Goal: Task Accomplishment & Management: Use online tool/utility

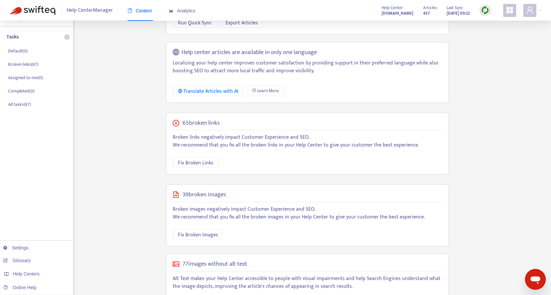
scroll to position [92, 0]
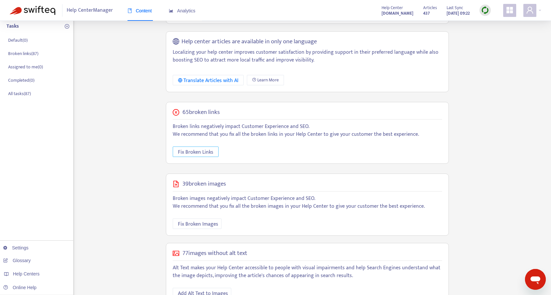
click at [200, 155] on span "Fix Broken Links" at bounding box center [195, 152] width 35 height 8
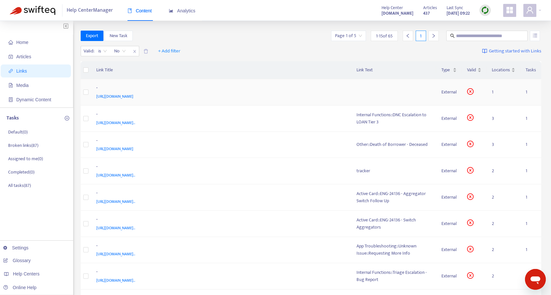
click at [374, 93] on td at bounding box center [393, 92] width 85 height 26
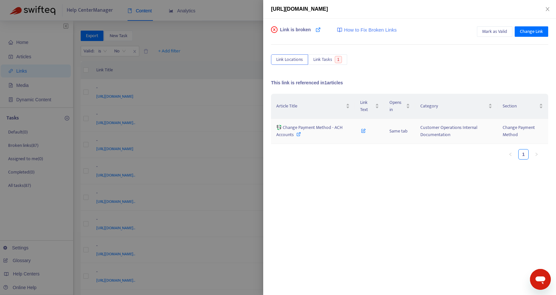
click at [297, 134] on icon at bounding box center [298, 134] width 5 height 5
click at [546, 8] on icon "close" at bounding box center [547, 9] width 5 height 5
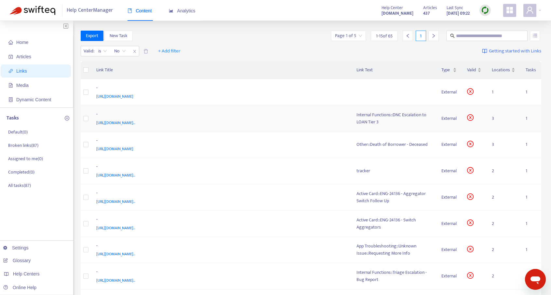
click at [385, 116] on div "Internal Functions::DNC Escalation to LOAN Tier 3" at bounding box center [394, 118] width 75 height 14
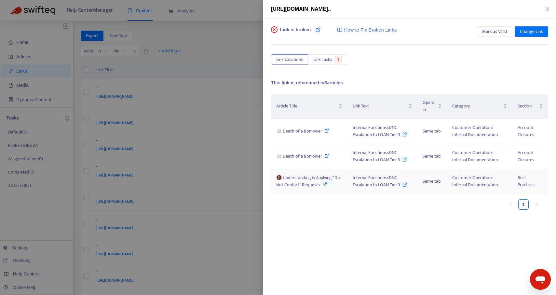
click at [325, 184] on icon at bounding box center [325, 184] width 5 height 5
click at [549, 7] on icon "close" at bounding box center [548, 9] width 4 height 4
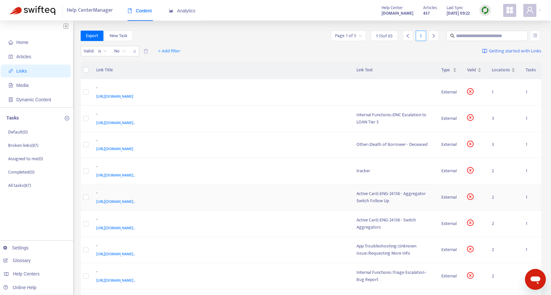
click at [376, 206] on td "Active Card::ENG-24136 - Aggregator Switch Follow Up" at bounding box center [393, 197] width 85 height 26
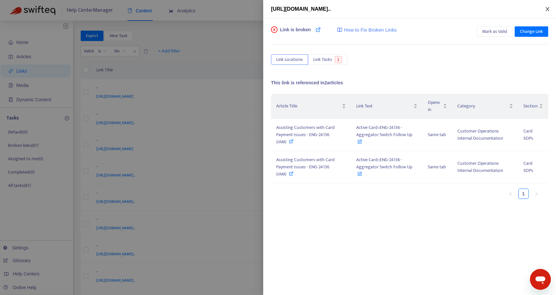
click at [546, 7] on icon "close" at bounding box center [547, 9] width 5 height 5
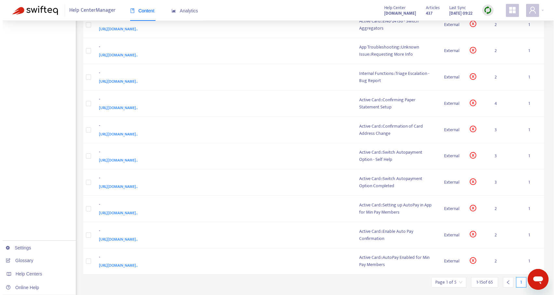
scroll to position [215, 0]
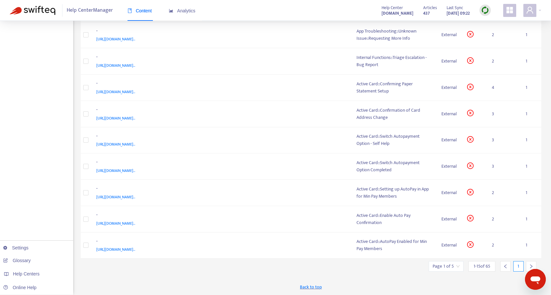
click at [533, 266] on icon "right" at bounding box center [531, 266] width 5 height 5
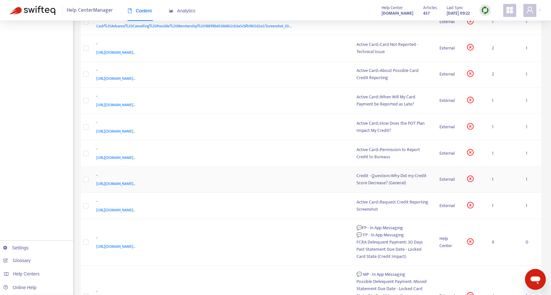
click at [375, 183] on div "Credit - Question::Why Did my Credit Score Decrease? (General)" at bounding box center [393, 179] width 73 height 14
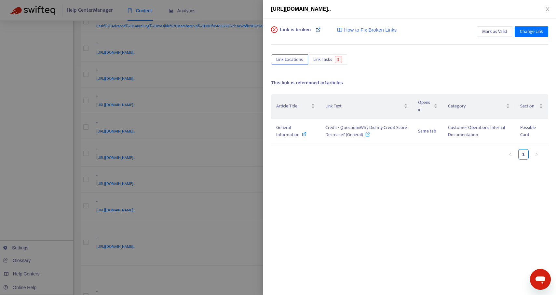
click at [319, 30] on icon at bounding box center [318, 29] width 5 height 5
click at [303, 133] on icon at bounding box center [304, 134] width 5 height 5
click at [547, 10] on icon "close" at bounding box center [548, 9] width 4 height 4
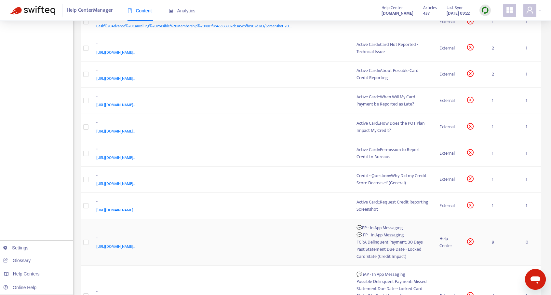
click at [383, 245] on div "FCRA Delinquent Payment: 30 Days Past Statement Due Date - Locked Card State (C…" at bounding box center [393, 249] width 73 height 21
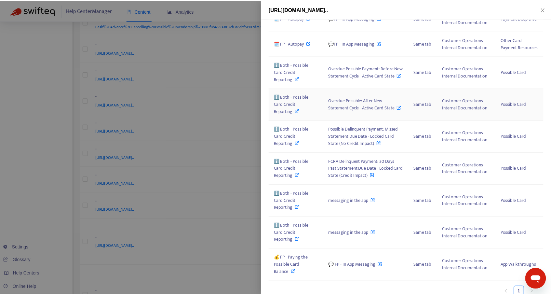
scroll to position [0, 0]
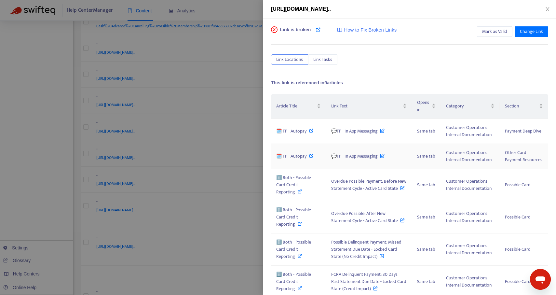
click at [309, 158] on icon at bounding box center [311, 155] width 5 height 5
click at [318, 30] on icon at bounding box center [318, 29] width 5 height 5
click at [546, 10] on icon "close" at bounding box center [548, 9] width 4 height 4
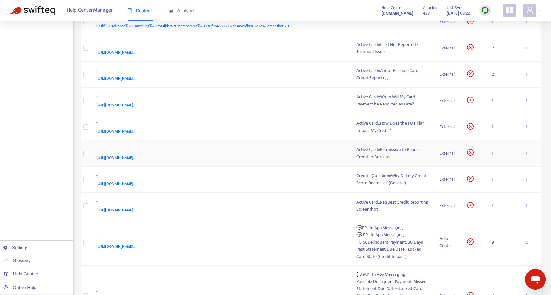
click at [214, 153] on div "-" at bounding box center [220, 149] width 248 height 8
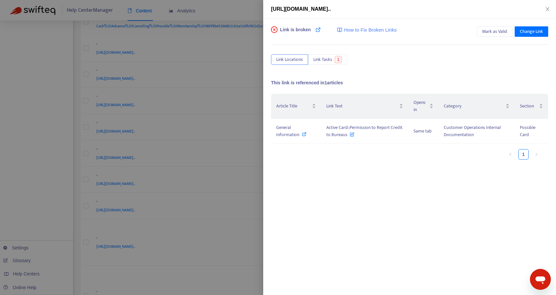
click at [315, 30] on div "Link is broken How to Fix Broken Links" at bounding box center [334, 32] width 126 height 13
click at [319, 30] on icon at bounding box center [318, 29] width 5 height 5
click at [546, 9] on icon "close" at bounding box center [547, 9] width 5 height 5
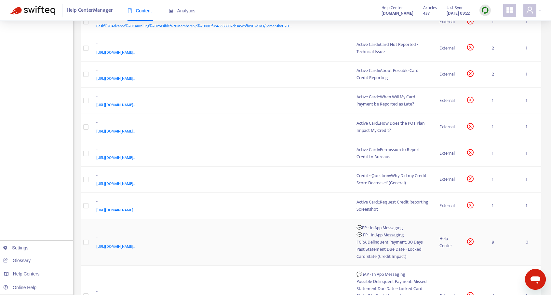
click at [397, 232] on div "💬 FP - In App Messaging" at bounding box center [393, 234] width 73 height 7
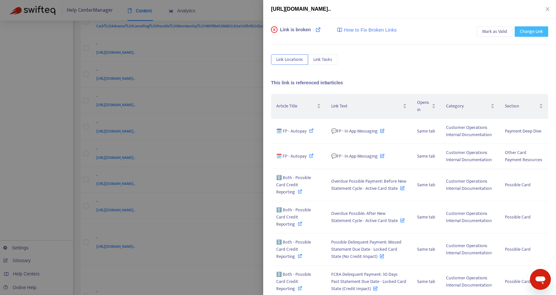
click at [525, 29] on span "Change Link" at bounding box center [531, 31] width 23 height 7
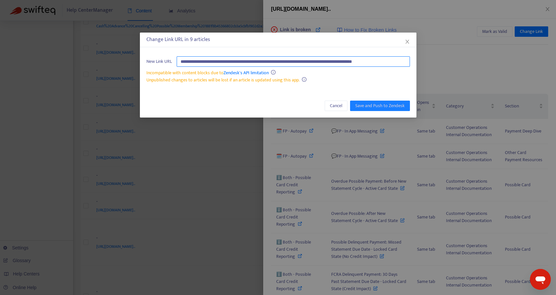
click at [349, 62] on input "**********" at bounding box center [293, 61] width 233 height 10
paste input "**********"
type input "**********"
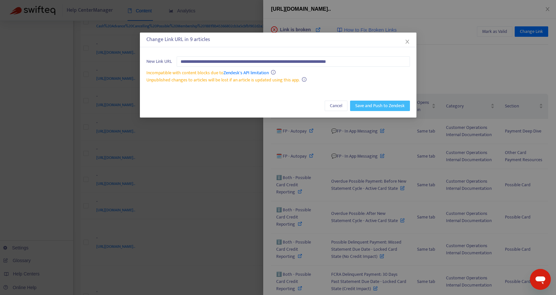
click at [375, 105] on span "Save and Push to Zendesk" at bounding box center [379, 105] width 49 height 7
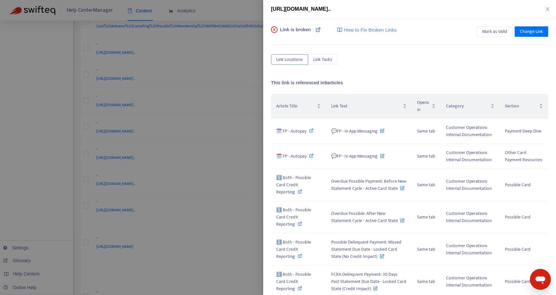
click at [320, 30] on icon at bounding box center [318, 29] width 5 height 5
click at [484, 32] on span "Mark as Valid" at bounding box center [494, 31] width 25 height 7
click at [548, 7] on icon "close" at bounding box center [547, 9] width 5 height 5
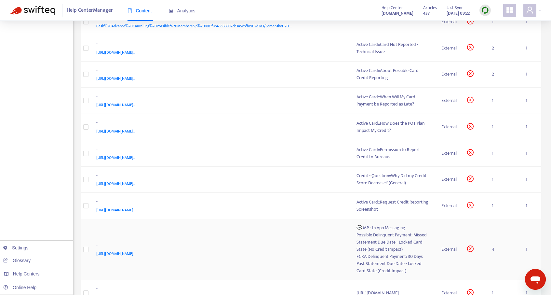
click at [381, 242] on div "Possible Delinquent Payment: Missed Statement Due Date - Locked Card State (No …" at bounding box center [394, 241] width 75 height 21
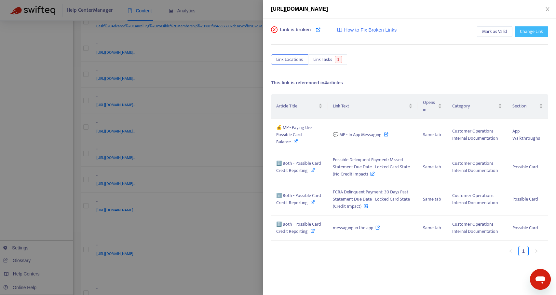
click at [526, 29] on span "Change Link" at bounding box center [531, 31] width 23 height 7
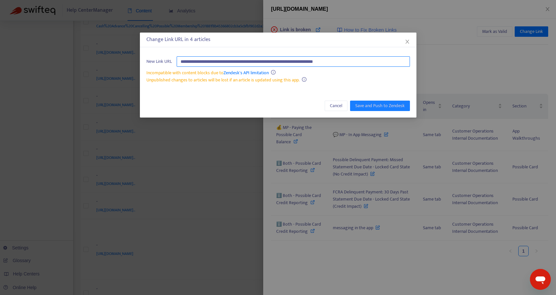
click at [386, 61] on input "**********" at bounding box center [293, 61] width 233 height 10
paste input "**********"
type input "**********"
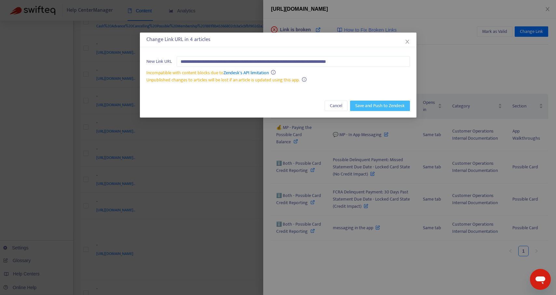
click at [383, 110] on button "Save and Push to Zendesk" at bounding box center [380, 106] width 60 height 10
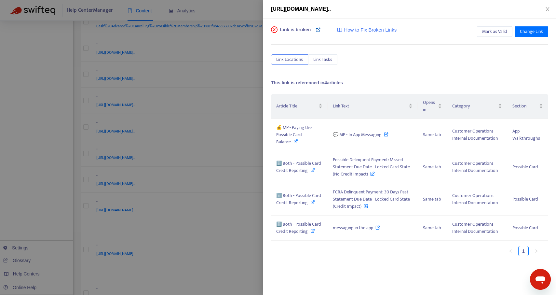
click at [317, 29] on icon at bounding box center [318, 29] width 5 height 5
click at [484, 29] on span "Mark as Valid" at bounding box center [494, 31] width 25 height 7
click at [548, 9] on icon "close" at bounding box center [547, 9] width 5 height 5
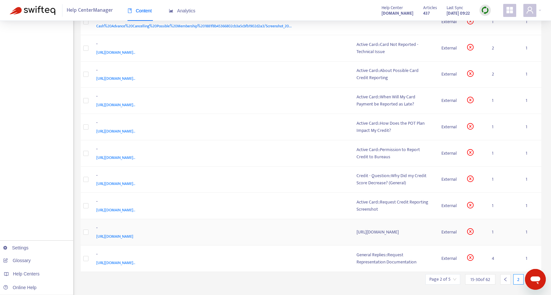
scroll to position [234, 0]
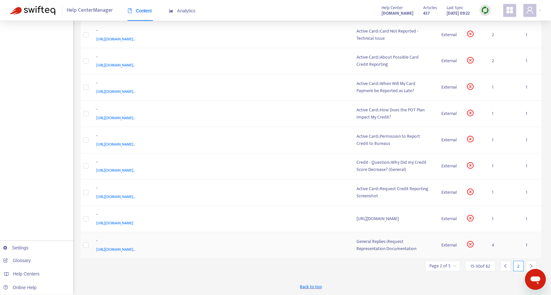
click at [379, 241] on div "General Replies::Request Representation Documentation" at bounding box center [394, 245] width 75 height 14
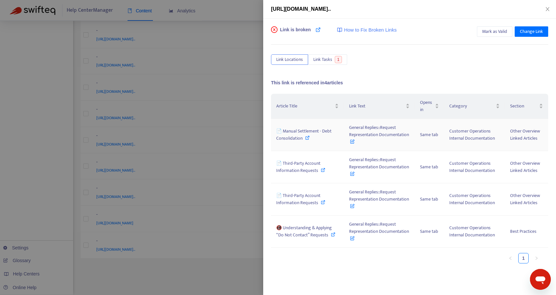
click at [307, 137] on icon at bounding box center [307, 137] width 5 height 5
click at [548, 10] on icon "close" at bounding box center [547, 9] width 5 height 5
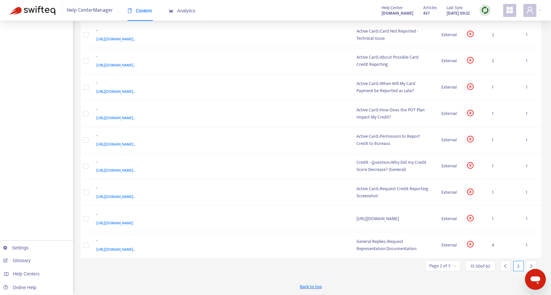
click at [532, 263] on div at bounding box center [531, 266] width 10 height 10
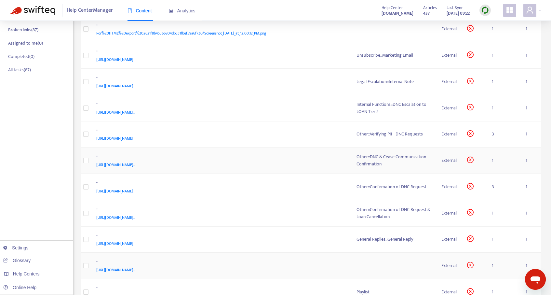
scroll to position [0, 0]
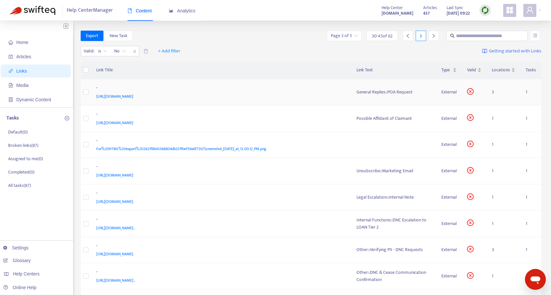
click at [384, 98] on td "General Replies::POA Request" at bounding box center [393, 92] width 85 height 26
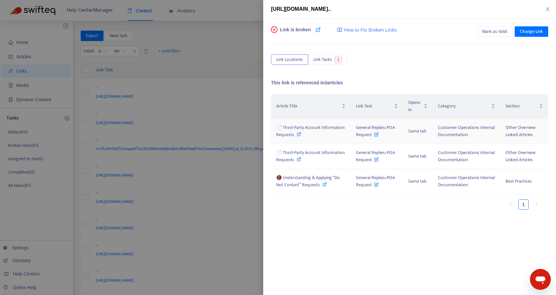
click at [297, 135] on icon at bounding box center [299, 134] width 5 height 5
click at [546, 11] on icon "close" at bounding box center [547, 9] width 5 height 5
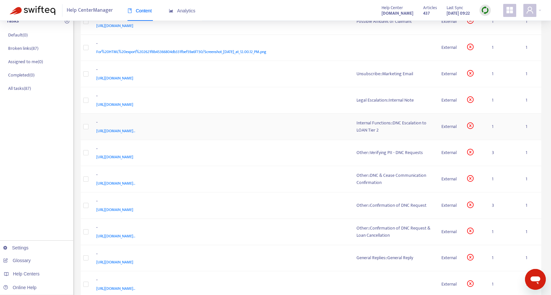
scroll to position [99, 0]
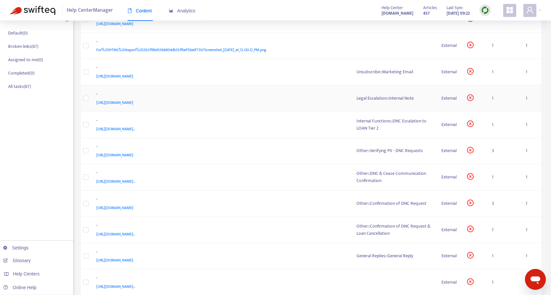
click at [386, 98] on div "Legal Escalation::Internal Note" at bounding box center [394, 98] width 75 height 7
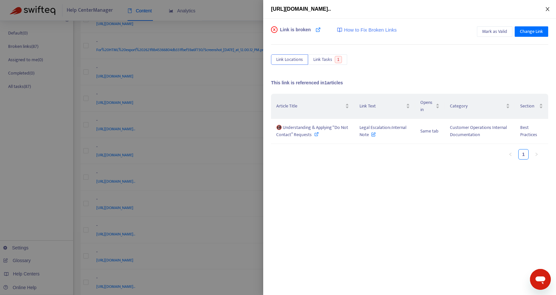
click at [547, 6] on button "Close" at bounding box center [547, 9] width 9 height 6
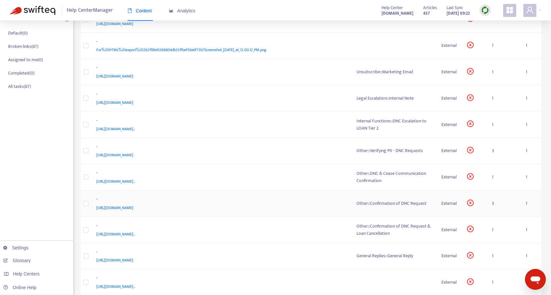
click at [383, 202] on div "Other::Confirmation of DNC Request" at bounding box center [394, 203] width 75 height 7
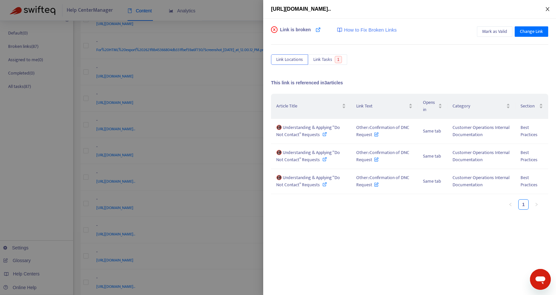
click at [550, 7] on icon "close" at bounding box center [547, 9] width 5 height 5
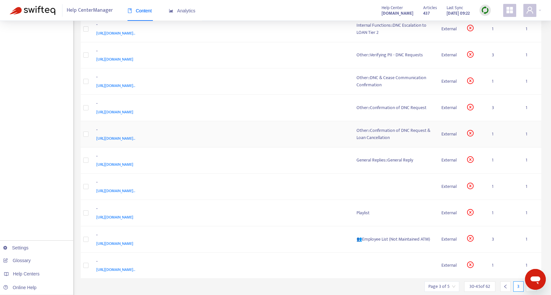
scroll to position [215, 0]
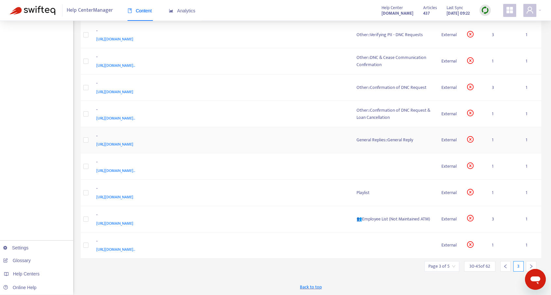
click at [372, 139] on div "General Replies::General Reply" at bounding box center [394, 139] width 75 height 7
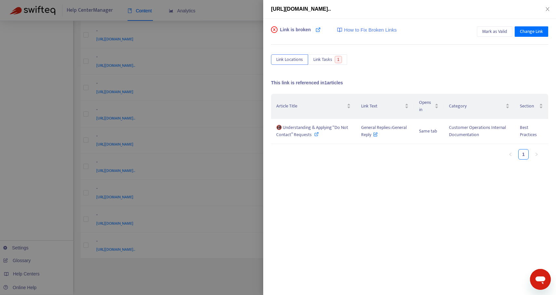
click at [545, 6] on div "[URL][DOMAIN_NAME].." at bounding box center [409, 9] width 277 height 8
click at [549, 11] on icon "close" at bounding box center [547, 9] width 5 height 5
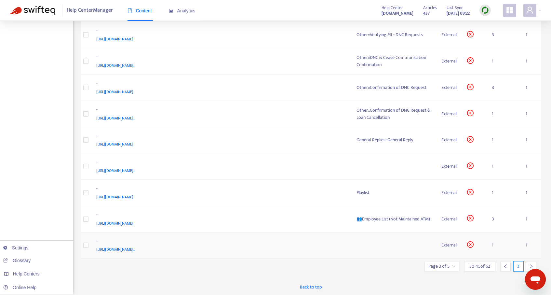
click at [412, 249] on td at bounding box center [393, 245] width 85 height 26
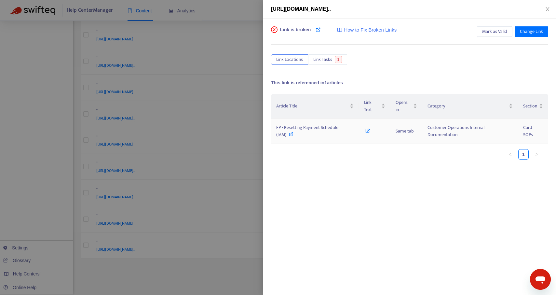
click at [292, 136] on span at bounding box center [291, 134] width 5 height 7
click at [547, 7] on icon "close" at bounding box center [548, 9] width 4 height 4
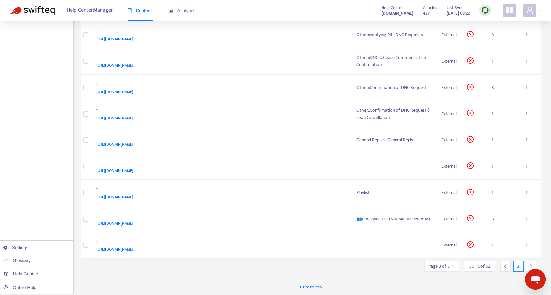
click at [530, 265] on icon "right" at bounding box center [531, 266] width 5 height 5
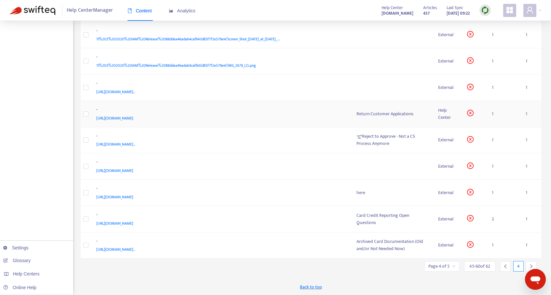
click at [357, 117] on div "Return Customer Applications" at bounding box center [393, 113] width 72 height 7
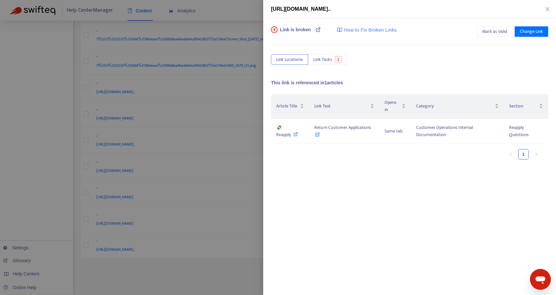
click at [317, 31] on icon at bounding box center [318, 29] width 5 height 5
click at [294, 133] on icon at bounding box center [296, 134] width 5 height 5
click at [547, 12] on button "Close" at bounding box center [547, 9] width 9 height 6
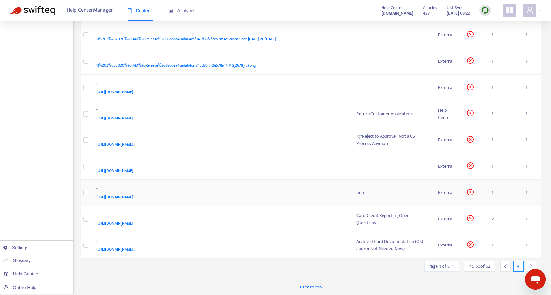
click at [351, 206] on td "here" at bounding box center [392, 193] width 82 height 26
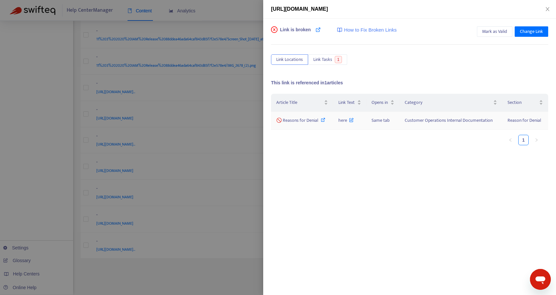
click at [321, 120] on icon at bounding box center [323, 119] width 5 height 5
click at [524, 32] on span "Change Link" at bounding box center [531, 31] width 23 height 7
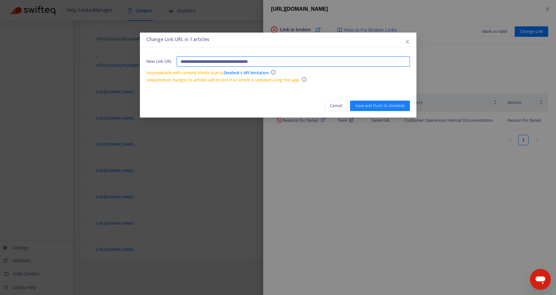
click at [306, 59] on input "**********" at bounding box center [293, 61] width 233 height 10
paste input "**********"
type input "**********"
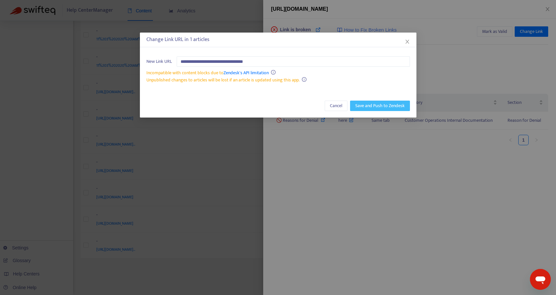
click at [368, 104] on span "Save and Push to Zendesk" at bounding box center [379, 105] width 49 height 7
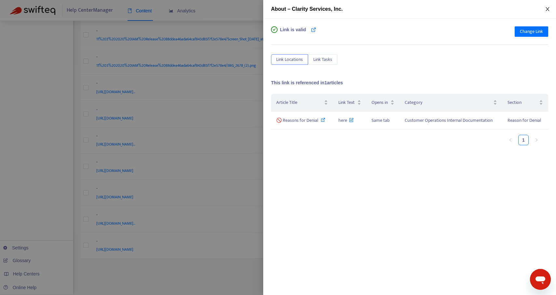
click at [548, 9] on icon "close" at bounding box center [548, 9] width 4 height 4
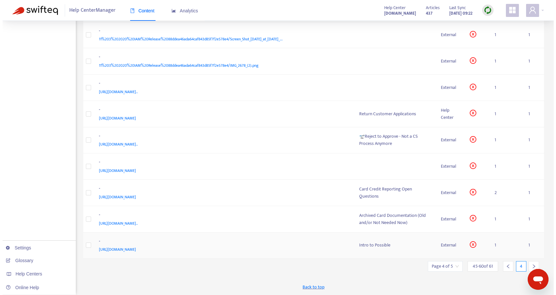
scroll to position [258, 0]
click at [357, 244] on div "Intro to Possible" at bounding box center [393, 244] width 72 height 7
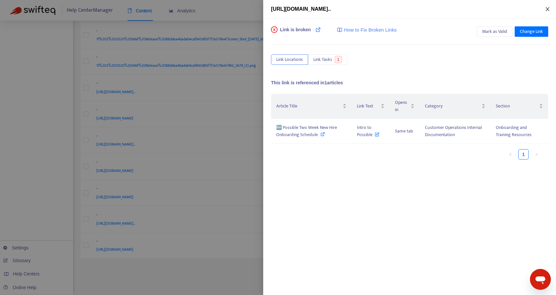
click at [545, 10] on icon "close" at bounding box center [547, 9] width 5 height 5
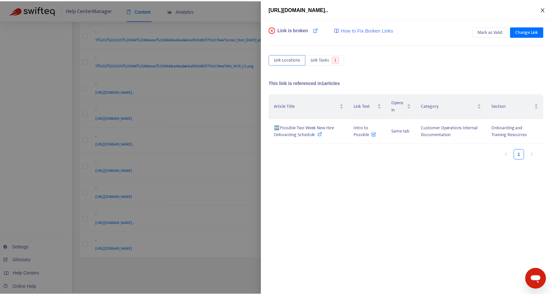
scroll to position [251, 0]
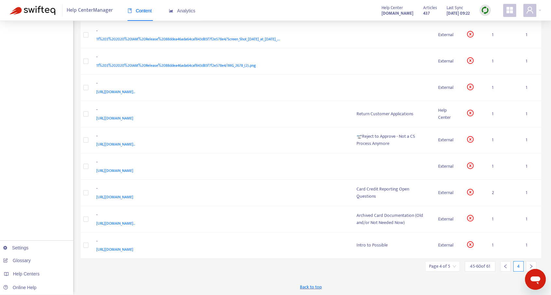
click at [528, 269] on div at bounding box center [531, 266] width 10 height 10
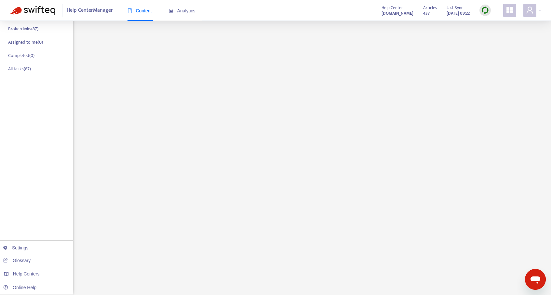
scroll to position [0, 0]
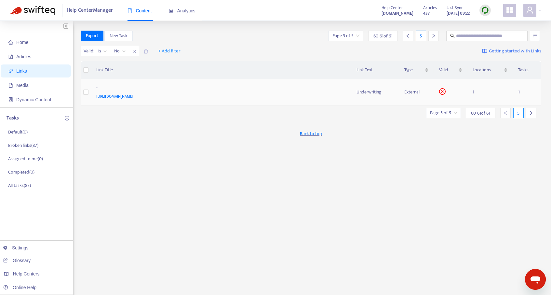
click at [133, 96] on span "[URL][DOMAIN_NAME]" at bounding box center [114, 96] width 37 height 7
click at [502, 111] on div at bounding box center [506, 113] width 10 height 10
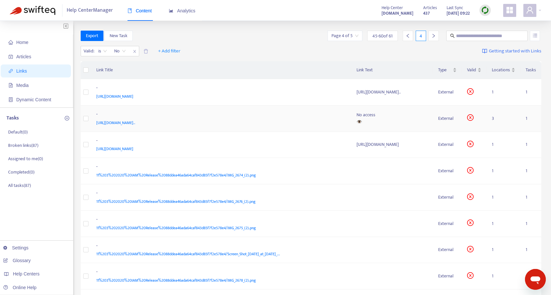
click at [357, 126] on div "👁️" at bounding box center [393, 121] width 72 height 7
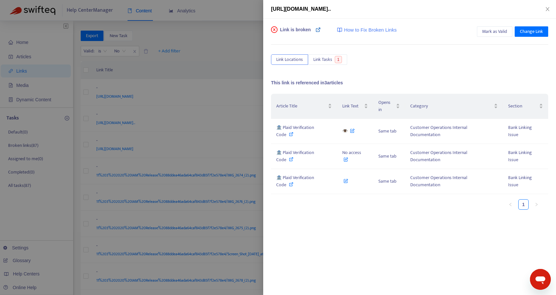
click at [318, 31] on icon at bounding box center [318, 29] width 5 height 5
click at [294, 132] on icon at bounding box center [291, 134] width 5 height 5
click at [547, 7] on icon "close" at bounding box center [547, 9] width 5 height 5
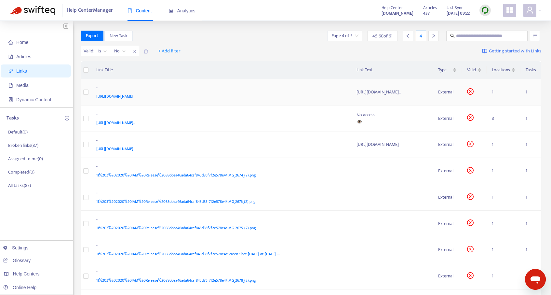
click at [357, 96] on div "[URL][DOMAIN_NAME].." at bounding box center [393, 92] width 72 height 7
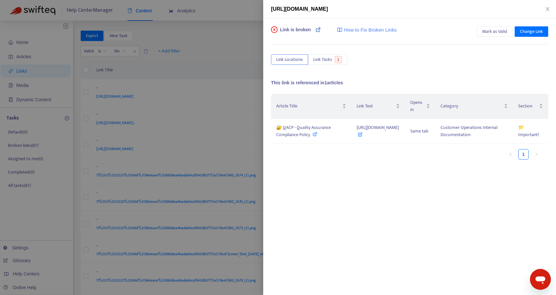
click at [319, 32] on icon at bounding box center [318, 29] width 5 height 5
click at [487, 32] on span "Mark as Valid" at bounding box center [494, 31] width 25 height 7
click at [549, 7] on icon "close" at bounding box center [547, 9] width 5 height 5
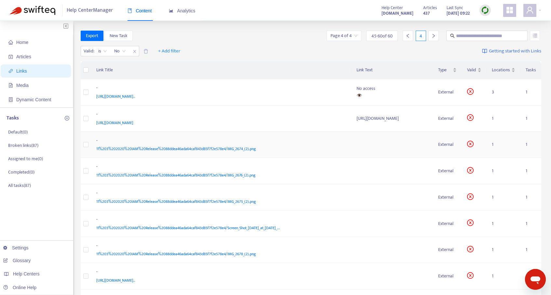
click at [214, 152] on span "11%203%202020%20IAM%20Release%2088ddea46ada64caf843d85f7f2e578e4/IMG_2674_(2).p…" at bounding box center [175, 148] width 159 height 7
click at [370, 145] on td at bounding box center [392, 145] width 82 height 26
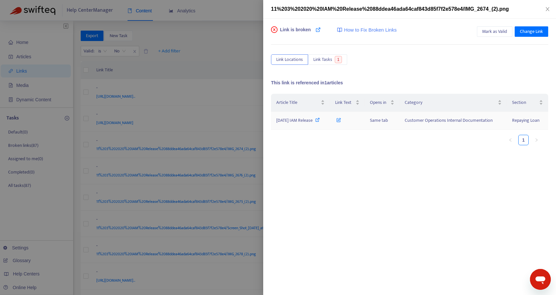
click at [320, 120] on icon at bounding box center [317, 119] width 5 height 5
click at [547, 9] on icon "close" at bounding box center [547, 9] width 5 height 5
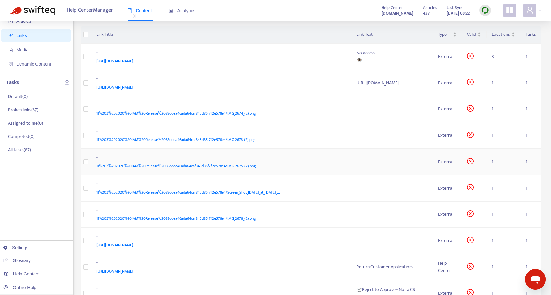
scroll to position [36, 0]
click at [375, 247] on td at bounding box center [392, 240] width 82 height 26
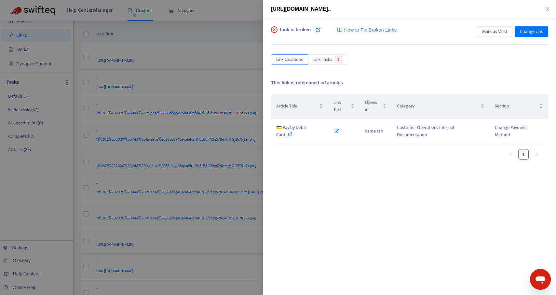
click at [318, 29] on icon at bounding box center [318, 29] width 5 height 5
click at [288, 134] on icon at bounding box center [290, 134] width 5 height 5
click at [546, 10] on icon "close" at bounding box center [547, 9] width 5 height 5
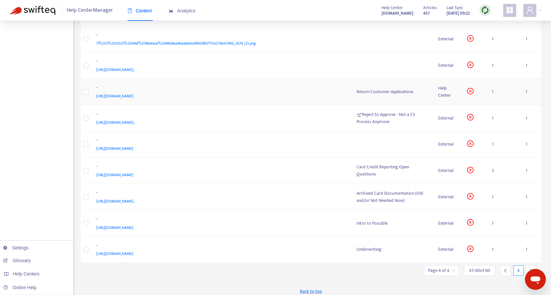
scroll to position [212, 0]
click at [382, 157] on td at bounding box center [392, 143] width 82 height 26
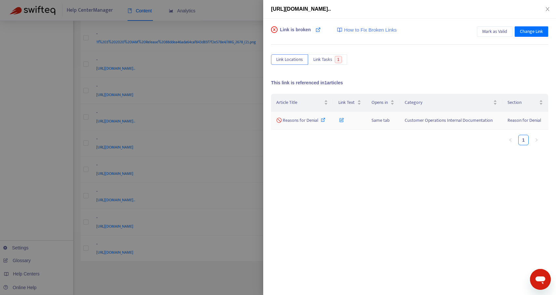
click at [321, 119] on icon at bounding box center [323, 119] width 5 height 5
click at [547, 10] on icon "close" at bounding box center [547, 9] width 5 height 5
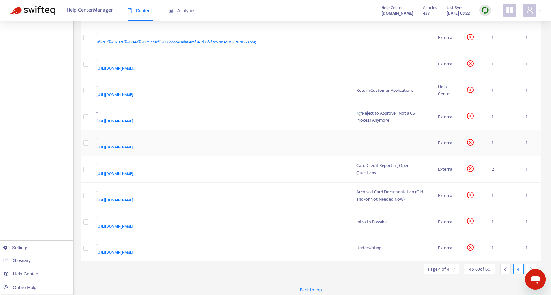
click at [371, 147] on td at bounding box center [392, 143] width 82 height 26
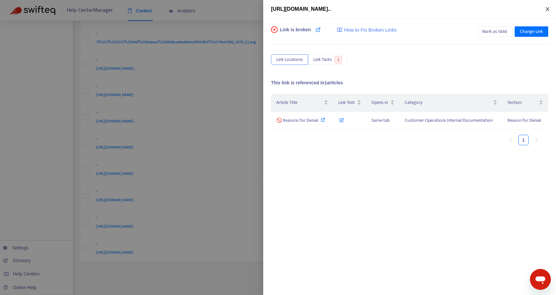
click at [548, 9] on icon "close" at bounding box center [548, 9] width 4 height 4
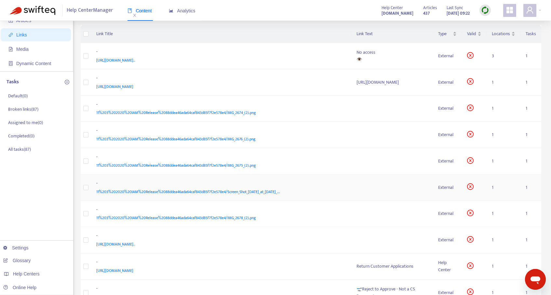
scroll to position [35, 0]
click at [390, 87] on div "[URL][DOMAIN_NAME]" at bounding box center [393, 83] width 72 height 7
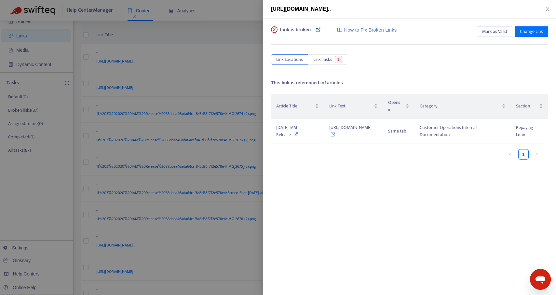
click at [318, 30] on icon at bounding box center [318, 29] width 5 height 5
click at [492, 31] on span "Mark as Valid" at bounding box center [494, 31] width 25 height 7
click at [547, 10] on icon "close" at bounding box center [547, 9] width 5 height 5
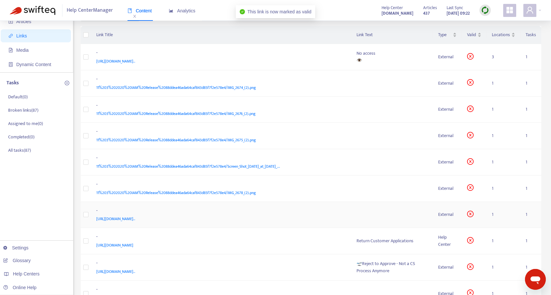
scroll to position [188, 0]
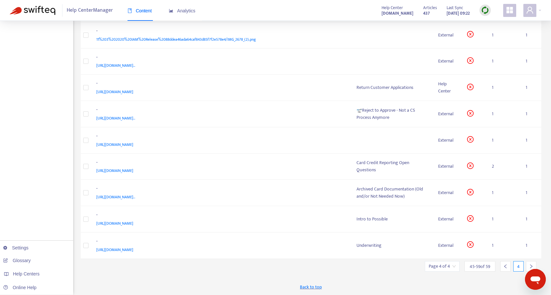
click at [504, 268] on icon "left" at bounding box center [505, 266] width 5 height 5
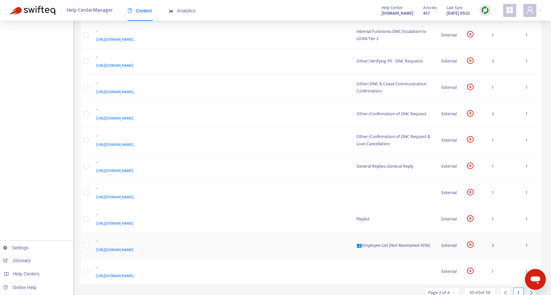
scroll to position [215, 0]
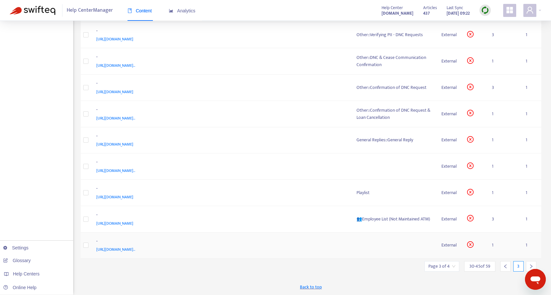
click at [382, 244] on td at bounding box center [393, 245] width 85 height 26
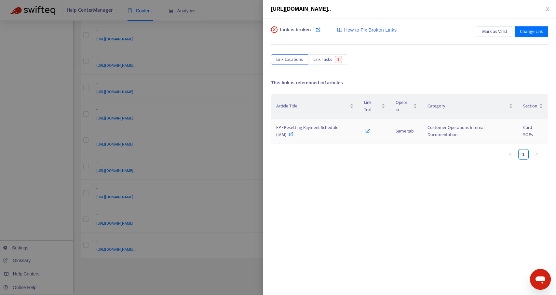
click at [291, 133] on icon at bounding box center [291, 134] width 5 height 5
click at [549, 8] on icon "close" at bounding box center [547, 9] width 5 height 5
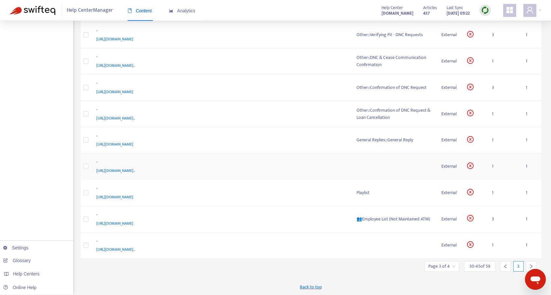
click at [385, 166] on td at bounding box center [393, 166] width 85 height 26
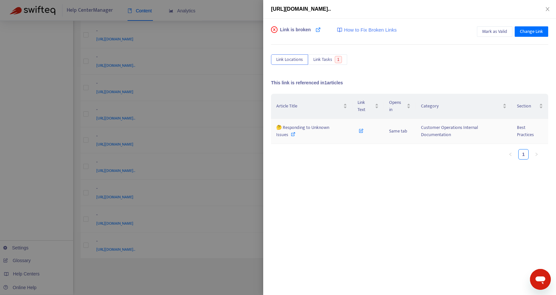
click at [291, 134] on icon at bounding box center [293, 134] width 5 height 5
click at [548, 8] on icon "close" at bounding box center [548, 9] width 4 height 4
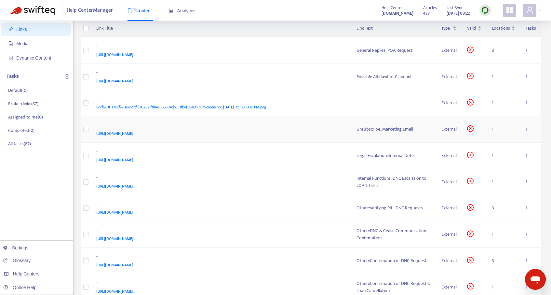
scroll to position [36, 0]
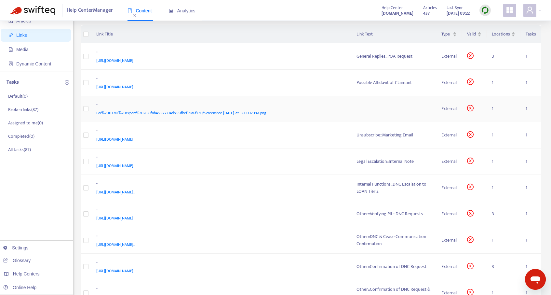
click at [377, 106] on td at bounding box center [393, 109] width 85 height 26
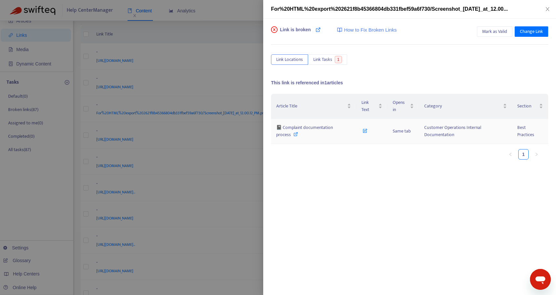
click at [294, 135] on icon at bounding box center [296, 134] width 5 height 5
click at [547, 9] on icon "close" at bounding box center [548, 9] width 4 height 4
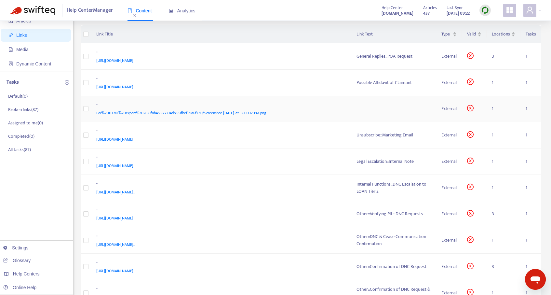
click at [360, 114] on td at bounding box center [393, 109] width 85 height 26
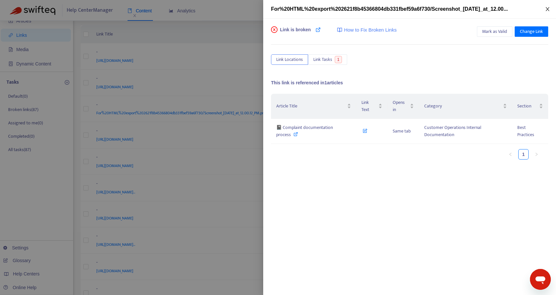
click at [549, 8] on icon "close" at bounding box center [547, 9] width 5 height 5
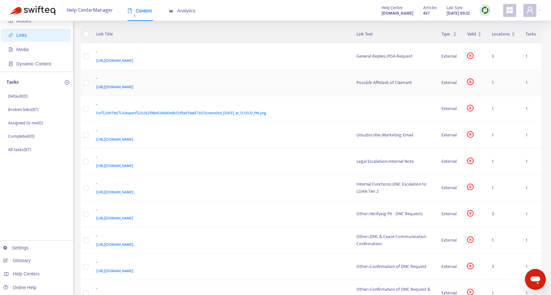
click at [398, 75] on td "Possible Affidavit of Claimant" at bounding box center [393, 83] width 85 height 26
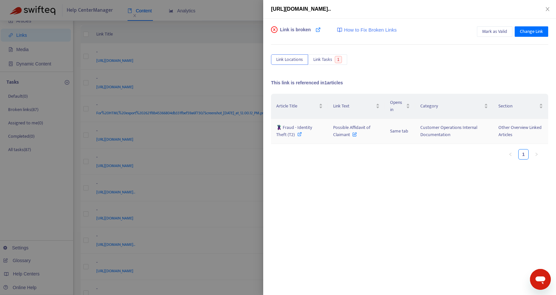
click at [297, 135] on icon at bounding box center [299, 134] width 5 height 5
click at [318, 29] on icon at bounding box center [318, 29] width 5 height 5
click at [543, 7] on div "[URL][DOMAIN_NAME].." at bounding box center [409, 9] width 277 height 8
click at [545, 7] on button "Close" at bounding box center [547, 9] width 9 height 6
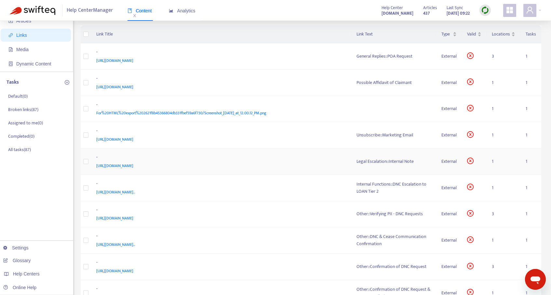
click at [394, 166] on td "Legal Escalation::Internal Note" at bounding box center [393, 161] width 85 height 26
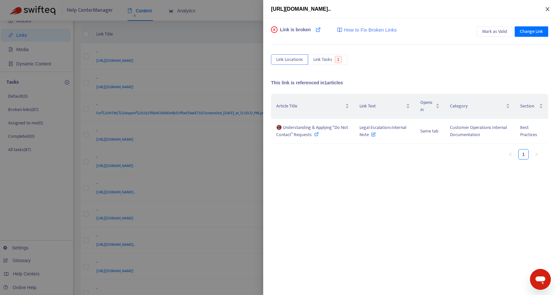
click at [548, 7] on icon "close" at bounding box center [547, 9] width 5 height 5
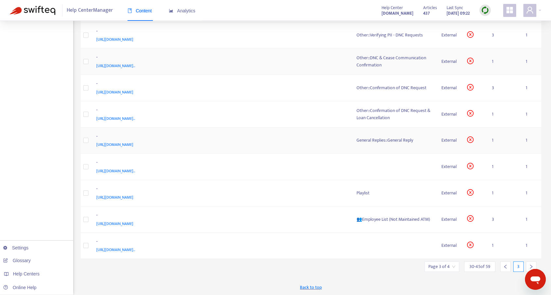
scroll to position [215, 0]
click at [506, 266] on icon "left" at bounding box center [505, 266] width 5 height 5
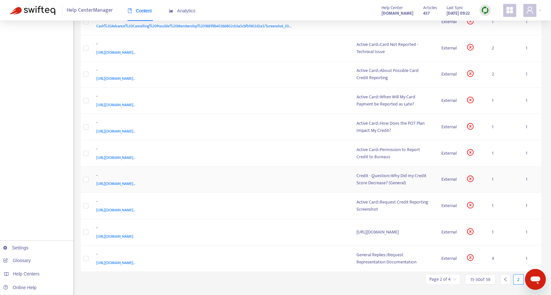
click at [385, 174] on div "Credit - Question::Why Did my Credit Score Decrease? (General)" at bounding box center [394, 179] width 75 height 14
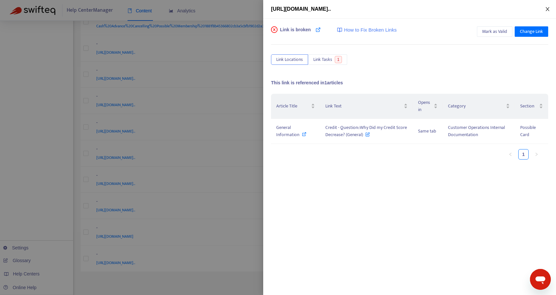
click at [549, 9] on icon "close" at bounding box center [547, 9] width 5 height 5
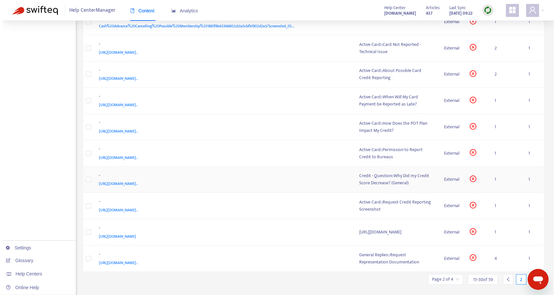
scroll to position [234, 0]
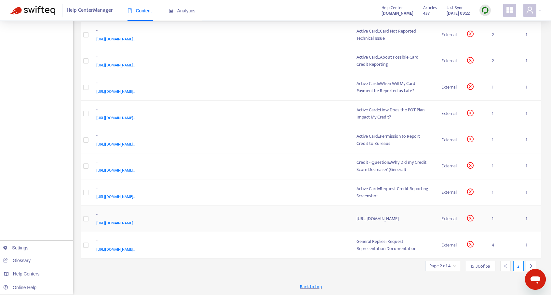
click at [380, 216] on div "[URL][DOMAIN_NAME]" at bounding box center [394, 218] width 75 height 7
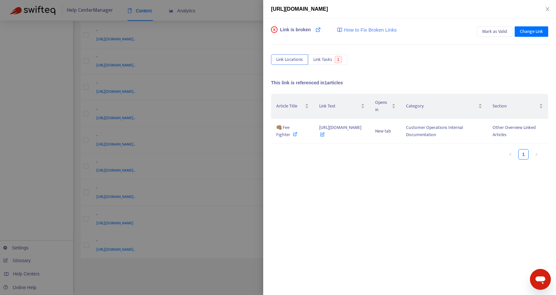
drag, startPoint x: 272, startPoint y: 9, endPoint x: 437, endPoint y: 12, distance: 165.3
click at [437, 12] on div "[URL][DOMAIN_NAME]" at bounding box center [409, 9] width 277 height 8
copy span "[URL][DOMAIN_NAME]"
click at [319, 30] on icon at bounding box center [318, 29] width 5 height 5
drag, startPoint x: 311, startPoint y: 126, endPoint x: 394, endPoint y: 142, distance: 83.8
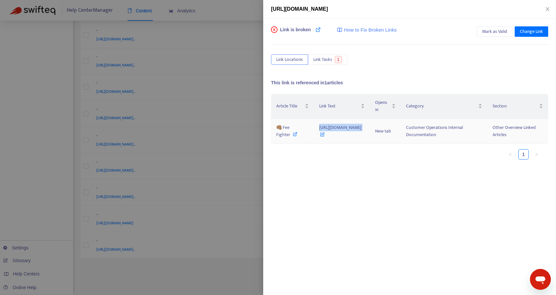
click at [370, 142] on td "[URL][DOMAIN_NAME]" at bounding box center [342, 131] width 56 height 25
copy span "[URL][DOMAIN_NAME]"
click at [522, 32] on span "Change Link" at bounding box center [531, 31] width 23 height 7
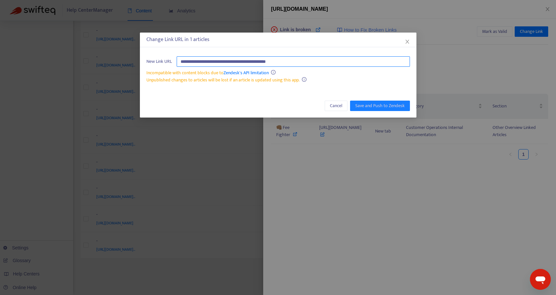
click at [310, 61] on input "**********" at bounding box center [293, 61] width 233 height 10
type input "*"
paste input "**********"
type input "**********"
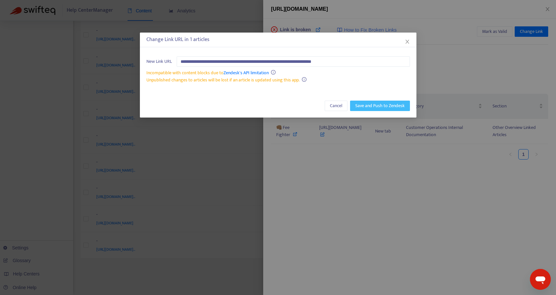
click at [372, 106] on span "Save and Push to Zendesk" at bounding box center [379, 105] width 49 height 7
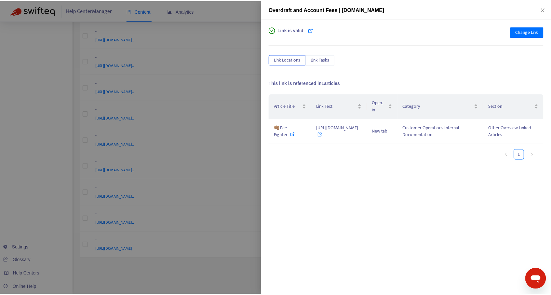
scroll to position [228, 0]
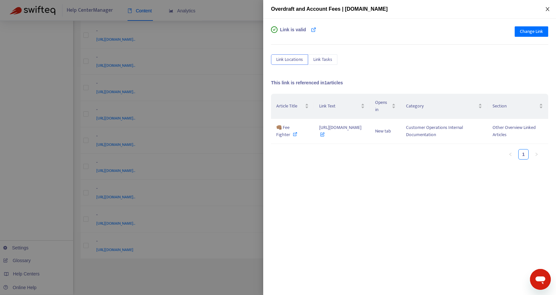
click at [547, 9] on icon "close" at bounding box center [548, 9] width 4 height 4
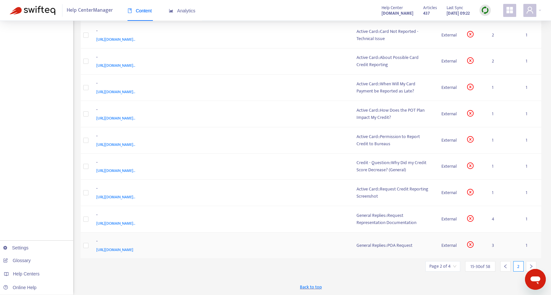
click at [367, 245] on div "General Replies::POA Request" at bounding box center [394, 245] width 75 height 7
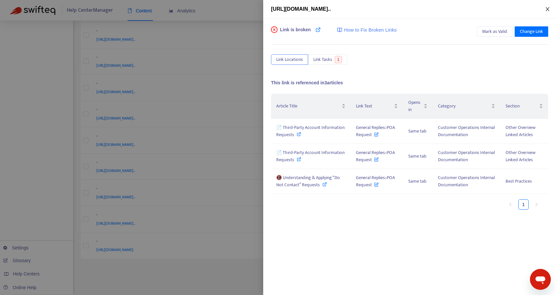
click at [547, 8] on icon "close" at bounding box center [547, 9] width 5 height 5
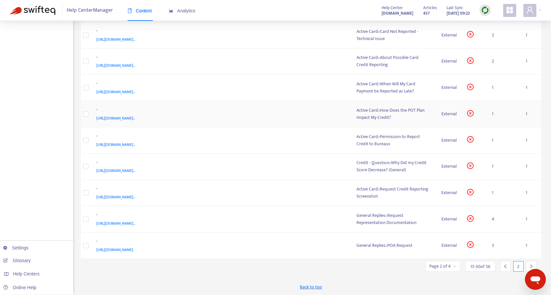
scroll to position [0, 0]
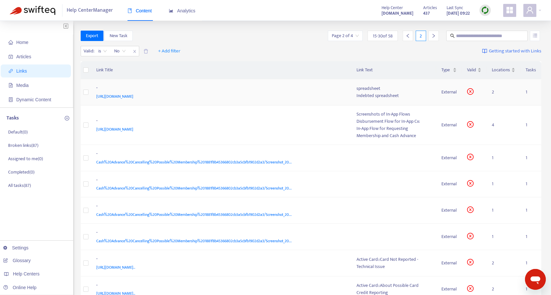
click at [133, 94] on span "[URL][DOMAIN_NAME]" at bounding box center [114, 96] width 37 height 7
click at [447, 10] on strong "[DATE] 09:22" at bounding box center [458, 13] width 23 height 7
click at [485, 8] on img at bounding box center [485, 10] width 8 height 8
click at [492, 25] on link "Quick Sync" at bounding box center [499, 23] width 28 height 7
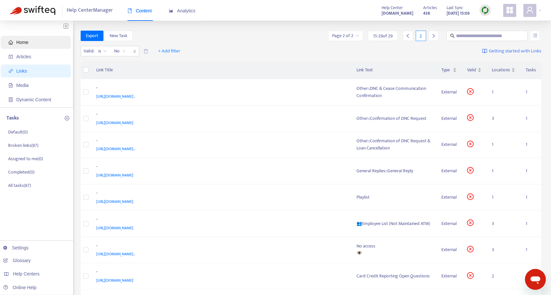
click at [26, 46] on span "Home" at bounding box center [36, 42] width 57 height 13
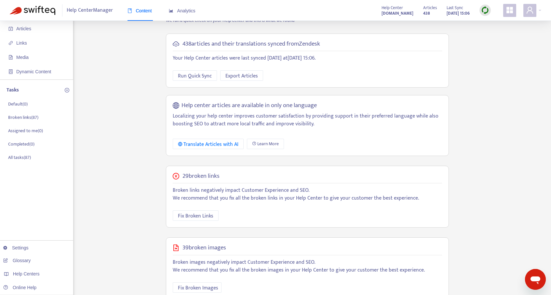
scroll to position [28, 0]
click at [194, 213] on span "Fix Broken Links" at bounding box center [195, 216] width 35 height 8
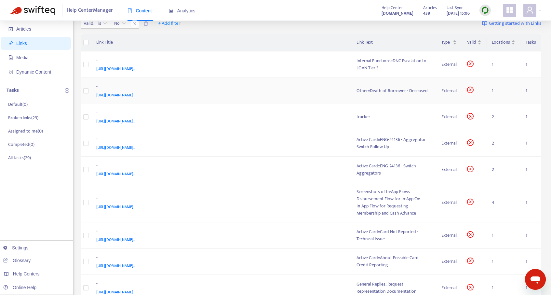
click at [395, 95] on td "Other::Death of Borrower - Deceased" at bounding box center [393, 91] width 85 height 26
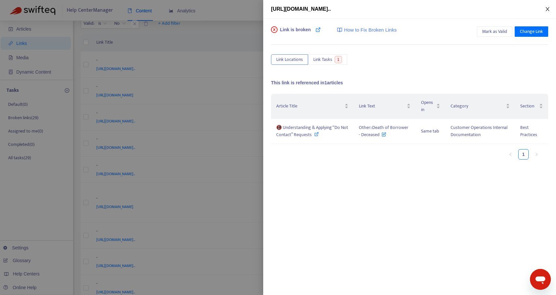
click at [545, 7] on icon "close" at bounding box center [547, 9] width 5 height 5
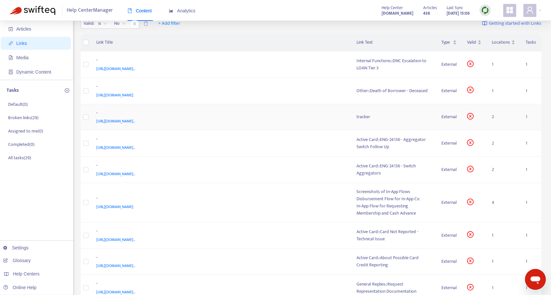
click at [382, 118] on div "tracker" at bounding box center [394, 116] width 75 height 7
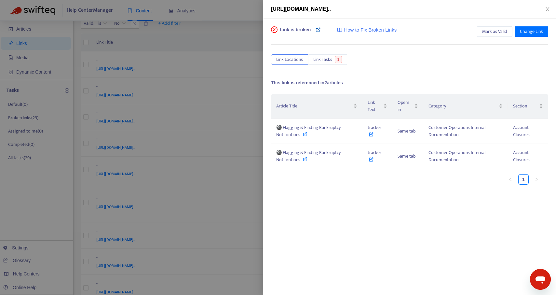
click at [318, 28] on icon at bounding box center [318, 29] width 5 height 5
click at [338, 55] on button "Link Tasks 1" at bounding box center [327, 59] width 39 height 10
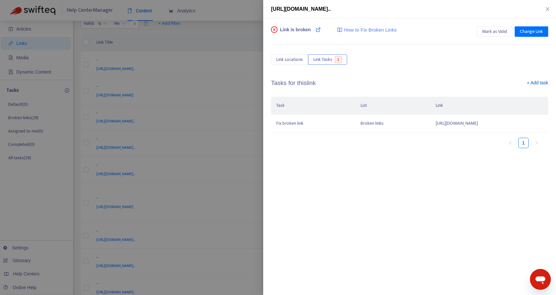
click at [530, 83] on link "+ Add task" at bounding box center [537, 84] width 21 height 10
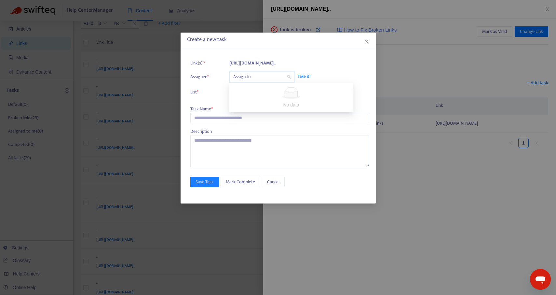
click at [260, 76] on input "search" at bounding box center [261, 77] width 57 height 10
click at [336, 75] on span "Take it!" at bounding box center [330, 76] width 65 height 7
click at [239, 92] on input "search" at bounding box center [261, 92] width 57 height 10
click at [212, 92] on span "List *" at bounding box center [201, 92] width 23 height 7
click at [212, 113] on input "text" at bounding box center [279, 118] width 179 height 10
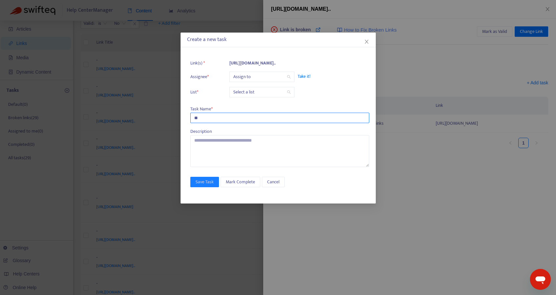
type input "*"
type input "****"
click at [245, 76] on input "search" at bounding box center [261, 77] width 57 height 10
type input "*"
click at [300, 78] on span "Take it!" at bounding box center [330, 76] width 65 height 7
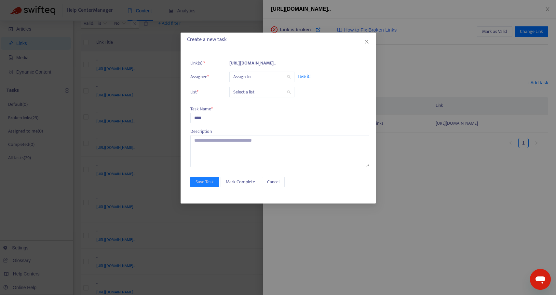
click at [302, 77] on span "Take it!" at bounding box center [330, 76] width 65 height 7
click at [273, 180] on span "Cancel" at bounding box center [273, 181] width 12 height 7
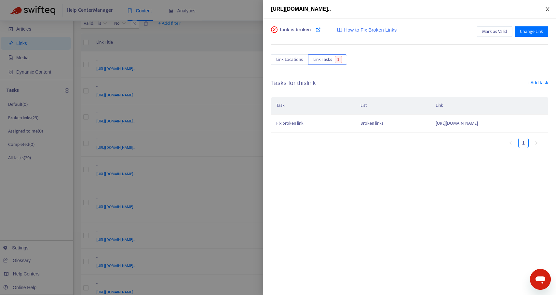
click at [547, 8] on icon "close" at bounding box center [548, 9] width 4 height 4
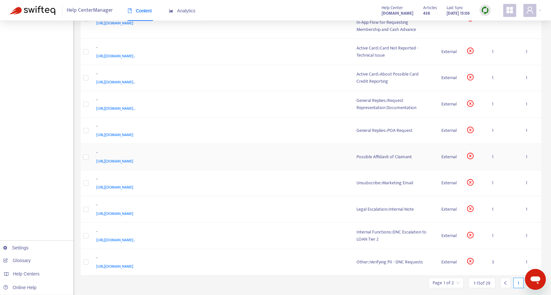
scroll to position [228, 0]
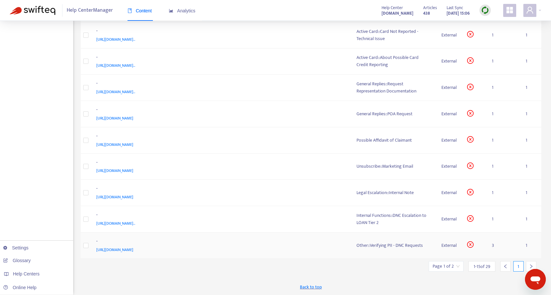
click at [419, 251] on td "Other::Verifying PII - DNC Requests" at bounding box center [393, 245] width 85 height 26
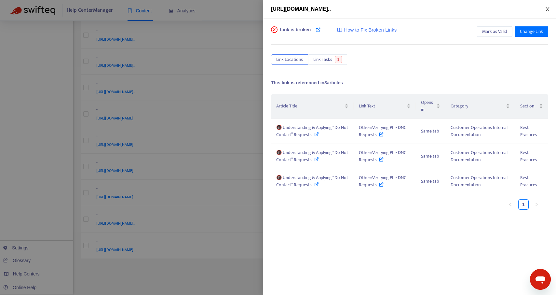
click at [547, 10] on icon "close" at bounding box center [547, 9] width 5 height 5
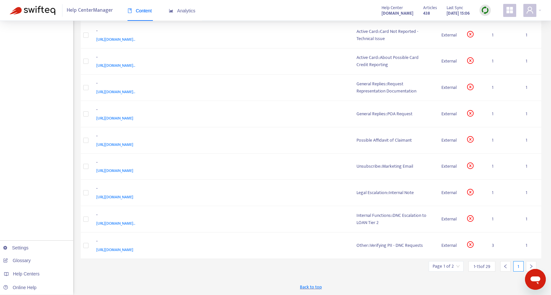
click at [532, 261] on div at bounding box center [531, 266] width 10 height 10
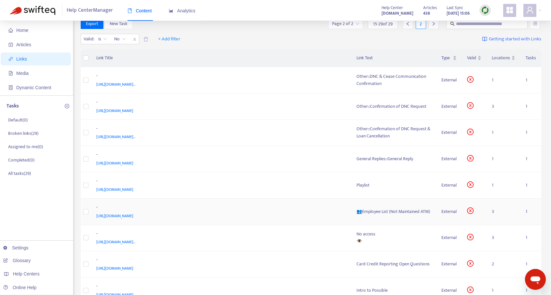
scroll to position [0, 0]
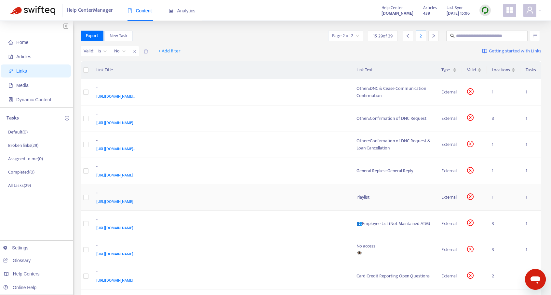
click at [368, 198] on div "Playlist" at bounding box center [394, 197] width 75 height 7
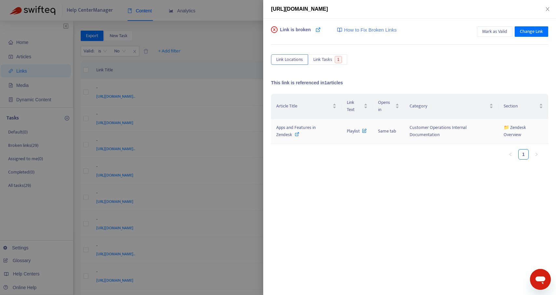
click at [295, 134] on icon at bounding box center [297, 134] width 5 height 5
click at [546, 6] on button "Close" at bounding box center [547, 9] width 9 height 6
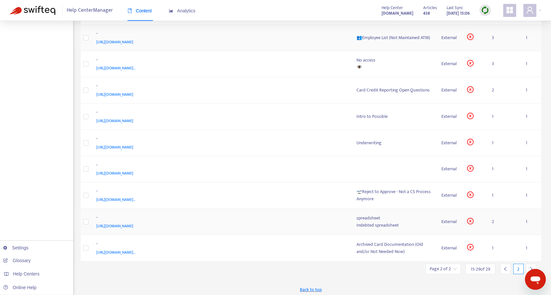
scroll to position [188, 0]
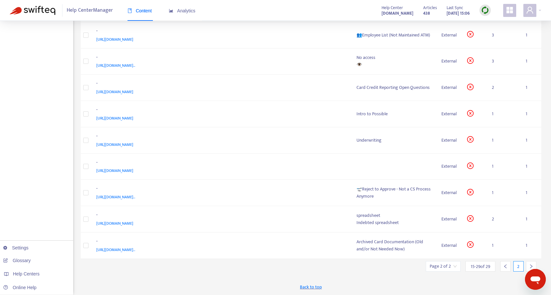
click at [531, 266] on icon "right" at bounding box center [531, 266] width 5 height 5
